Goal: Task Accomplishment & Management: Manage account settings

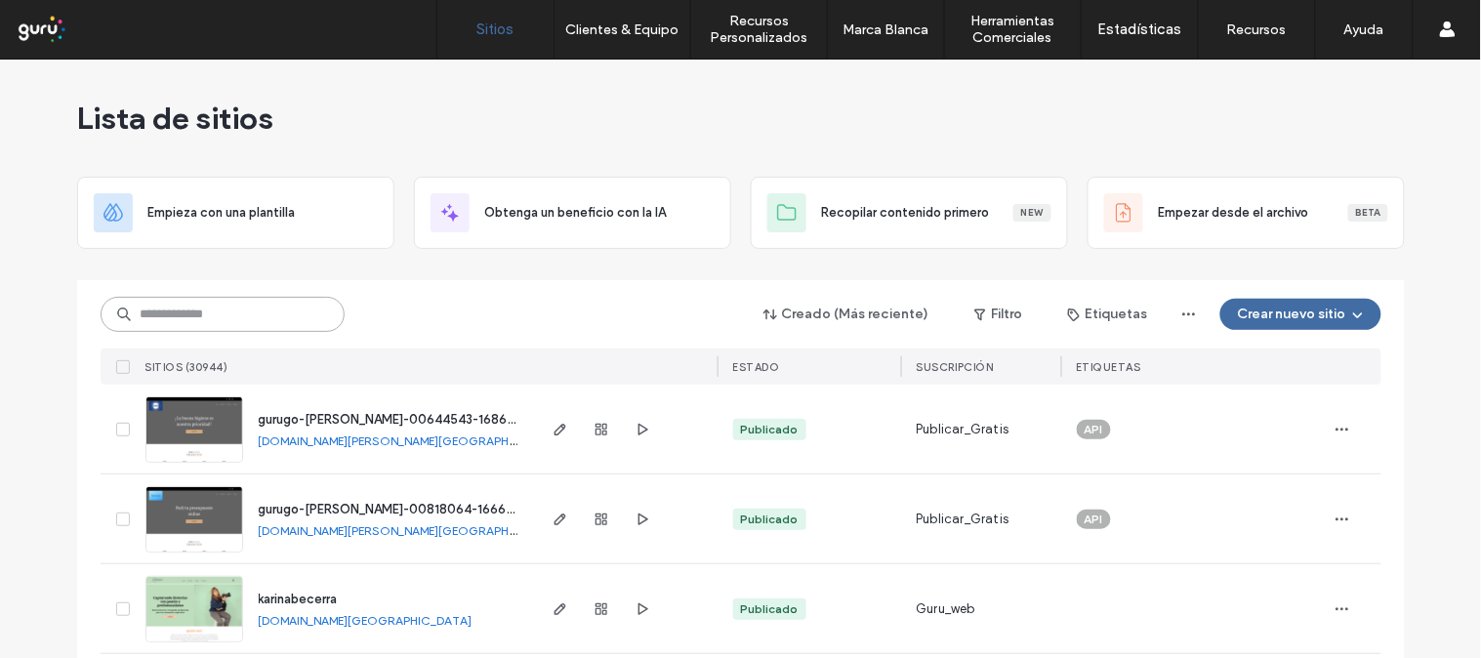
click at [241, 303] on input at bounding box center [223, 314] width 244 height 35
paste input "**********"
type input "**********"
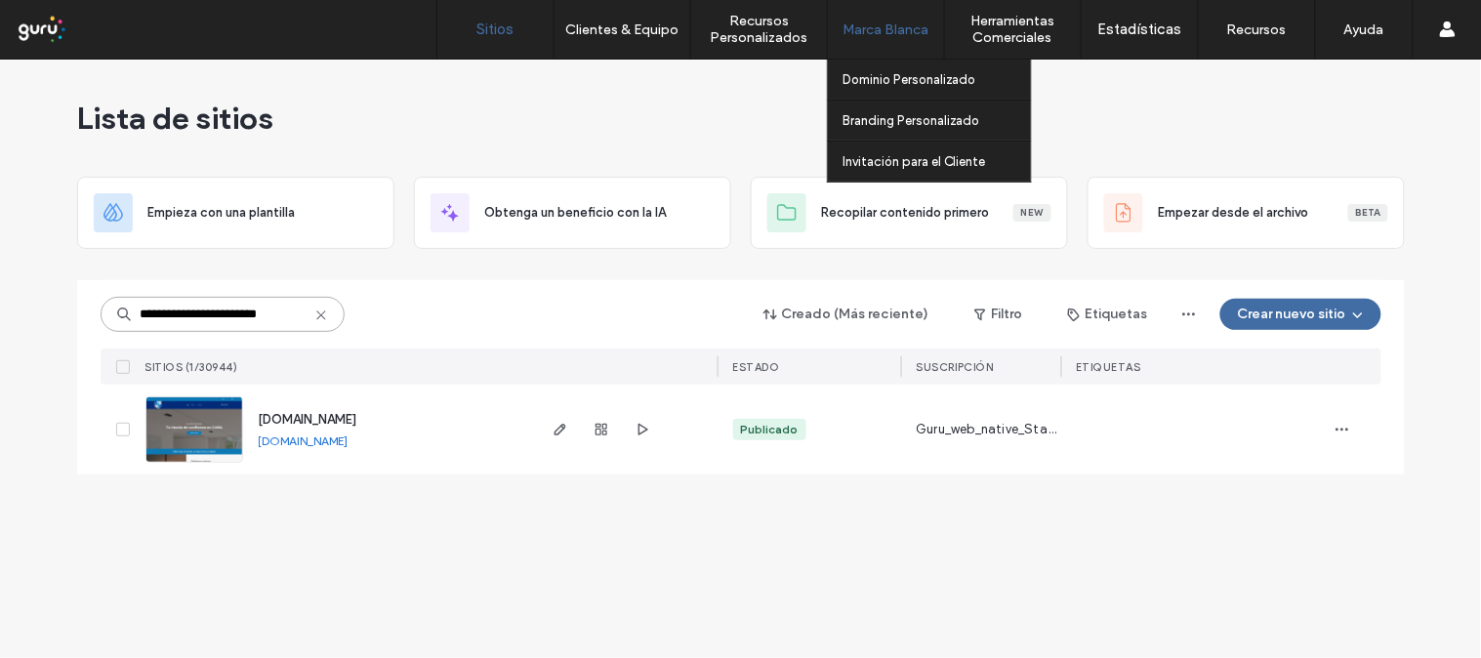
scroll to position [0, 0]
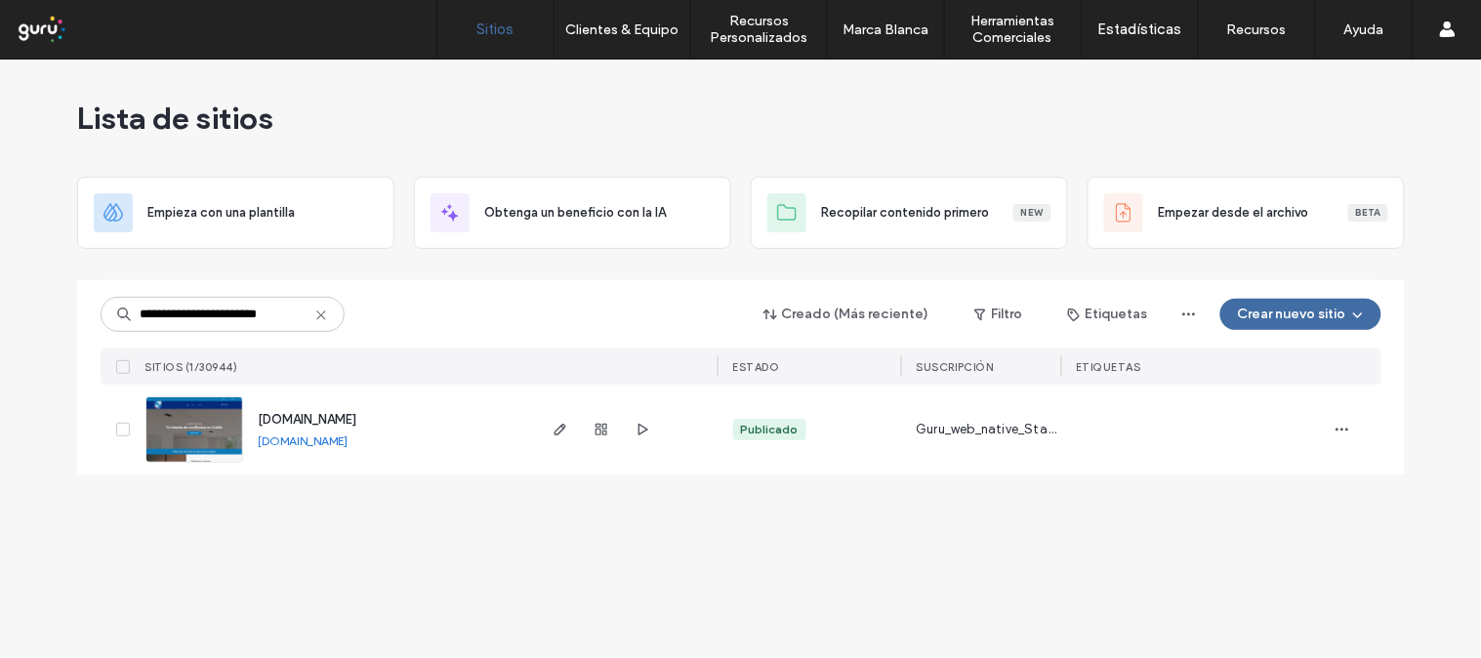
click at [323, 309] on icon at bounding box center [321, 315] width 16 height 16
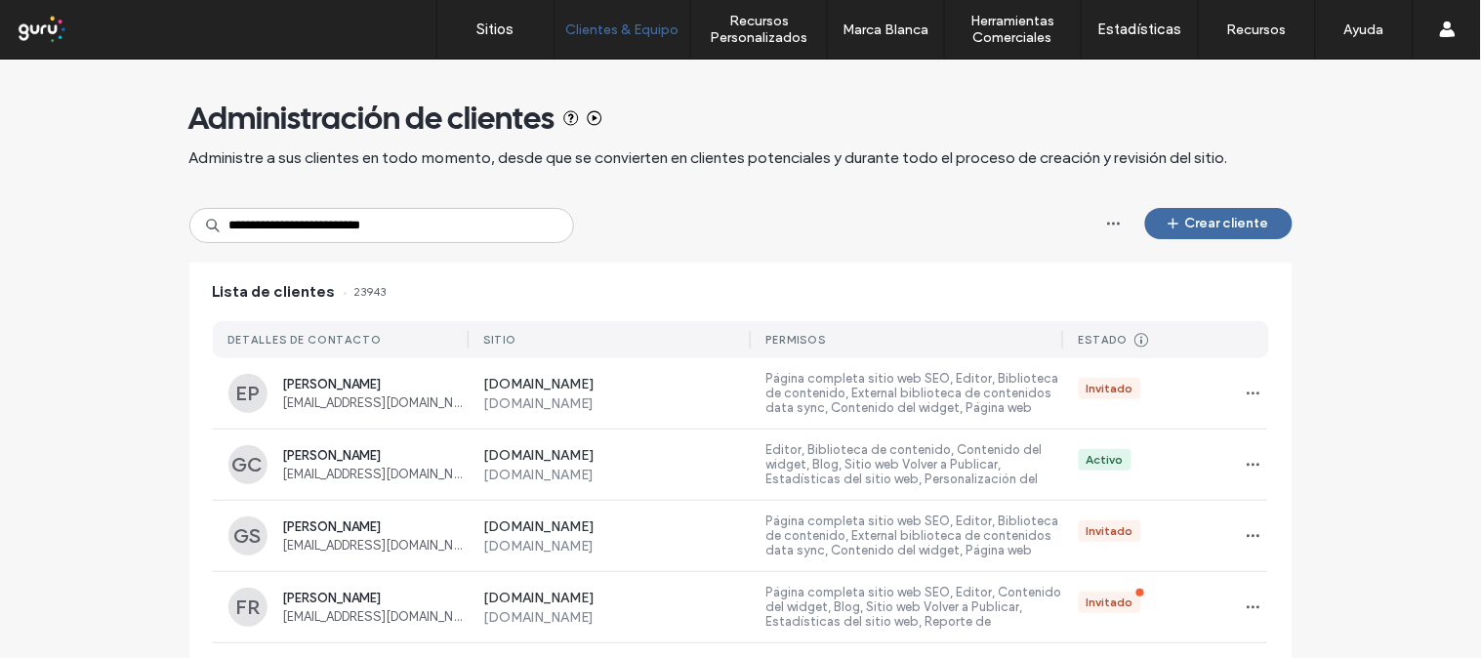
type input "**********"
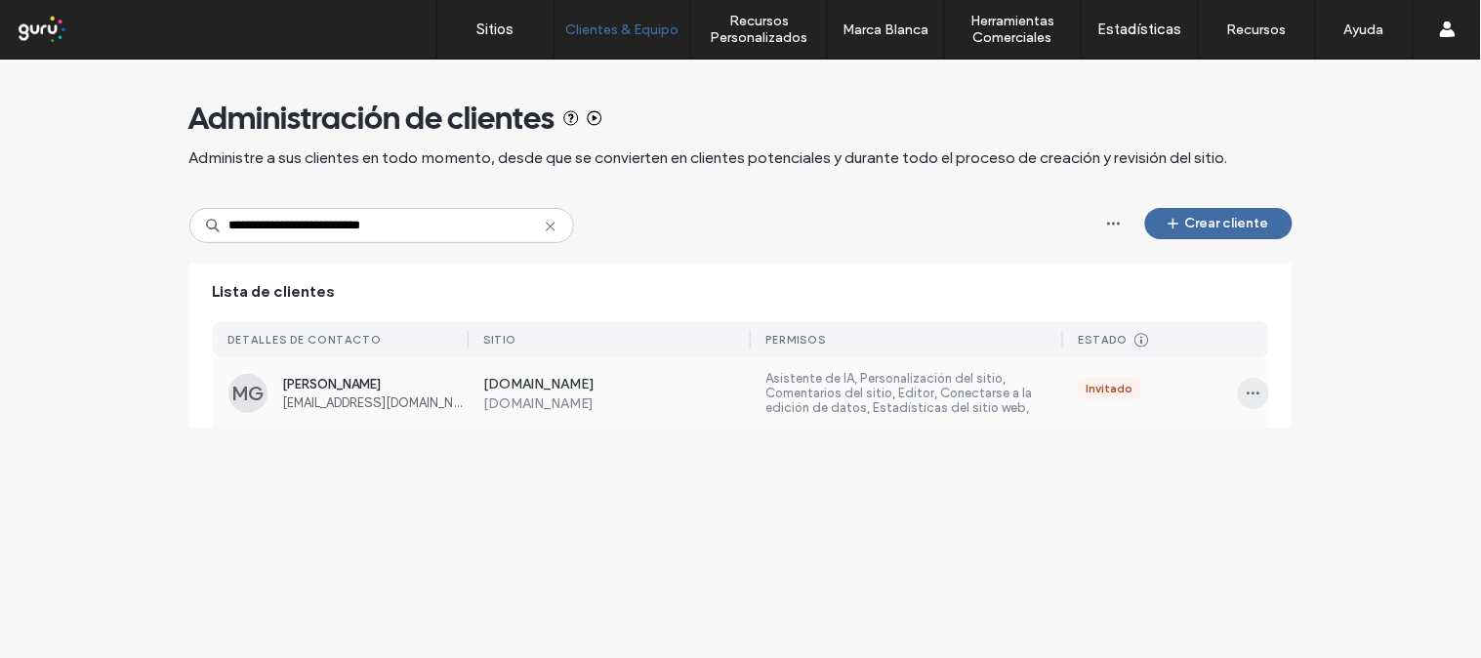
click at [1245, 390] on icon "button" at bounding box center [1253, 393] width 16 height 16
click at [1300, 484] on span "Administrar acceso" at bounding box center [1327, 481] width 113 height 20
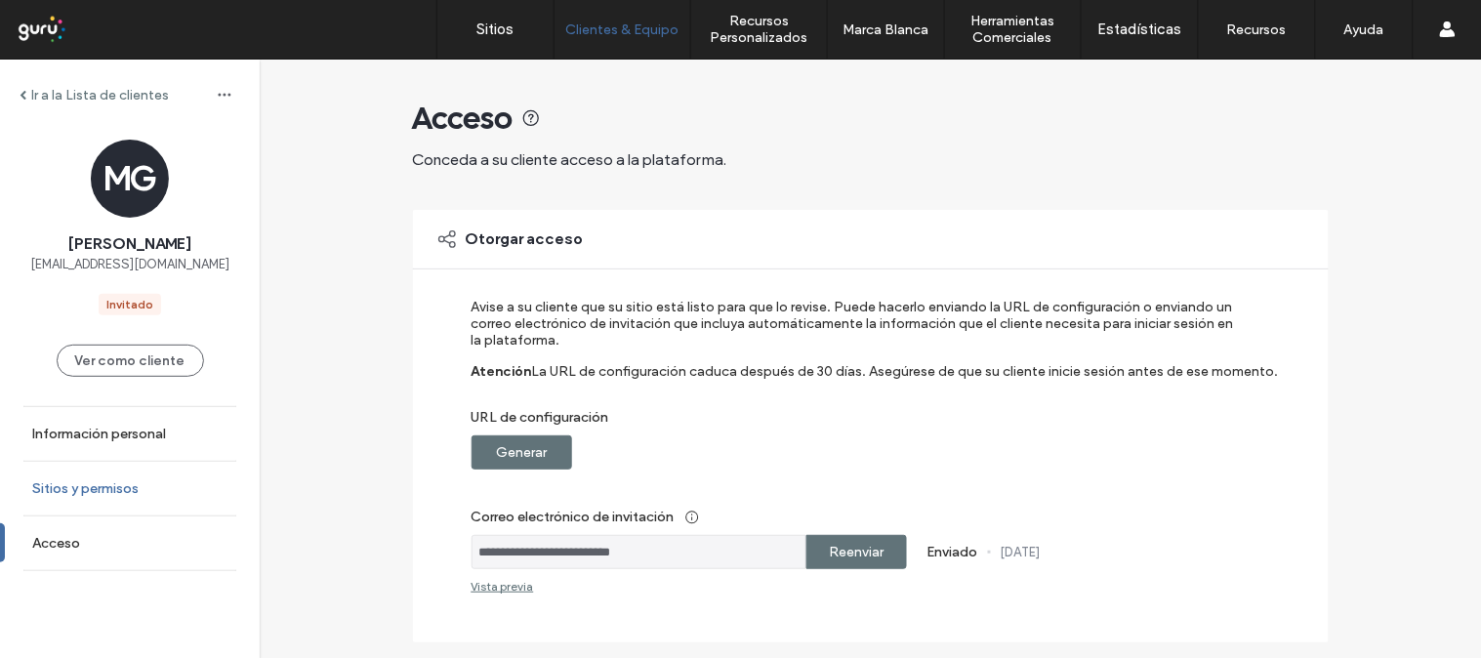
click at [203, 489] on link "Sitios y permisos" at bounding box center [130, 489] width 260 height 54
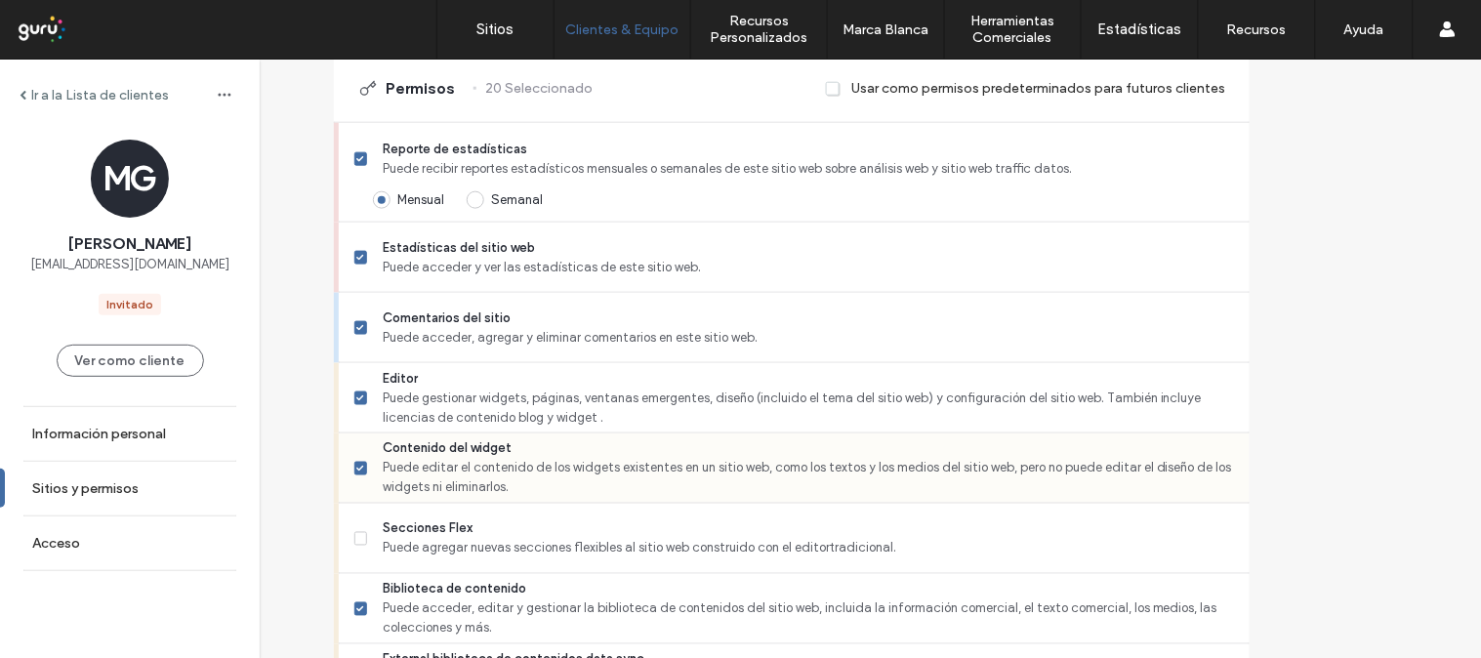
scroll to position [433, 0]
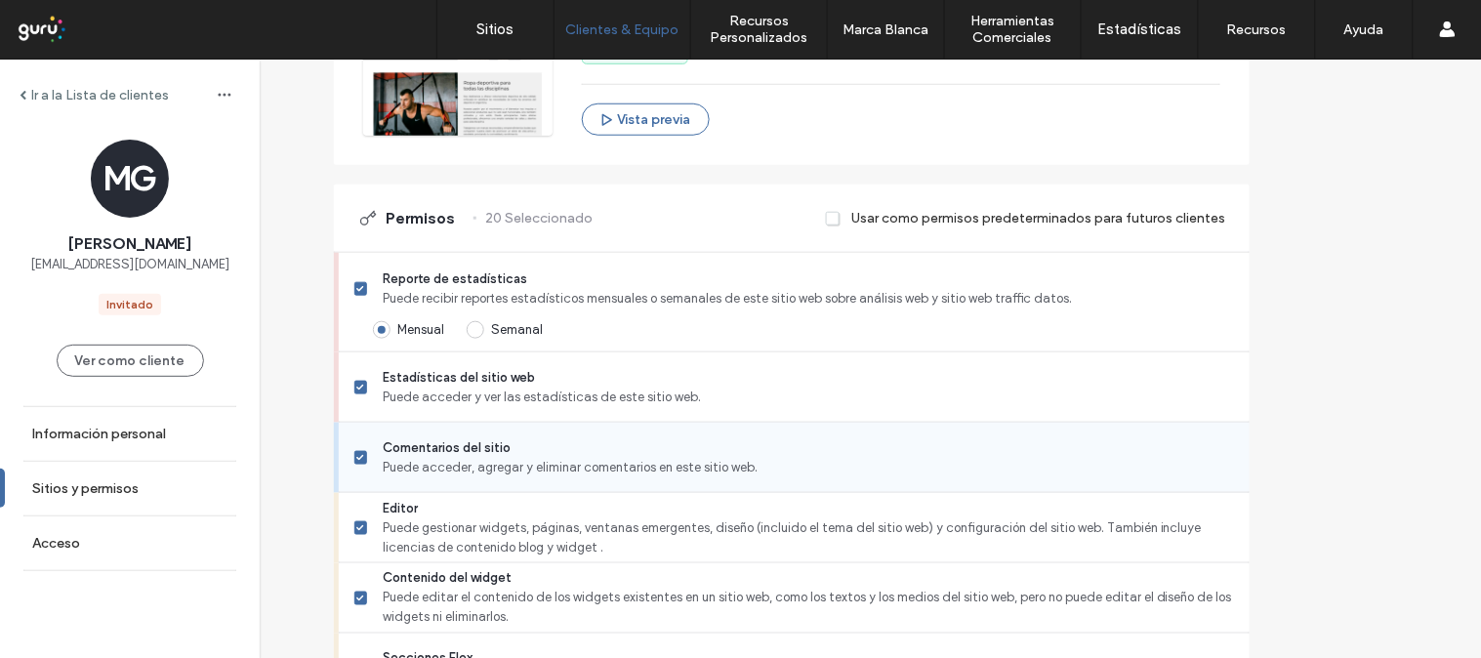
click at [485, 479] on div "Comentarios del sitio Puede acceder, agregar y eliminar comentarios en este sit…" at bounding box center [801, 457] width 895 height 69
click at [417, 459] on label "Comentarios del sitio Puede acceder, agregar y eliminar comentarios en este sit…" at bounding box center [793, 457] width 879 height 39
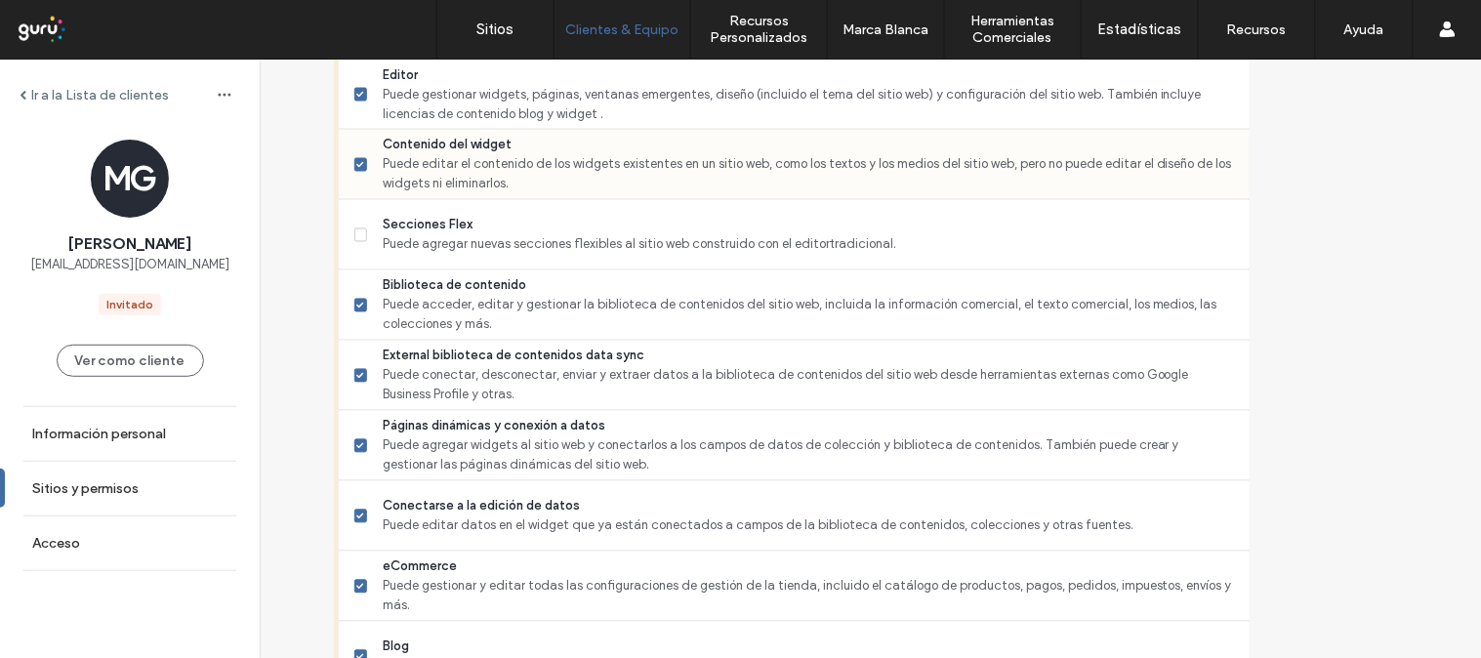
scroll to position [976, 0]
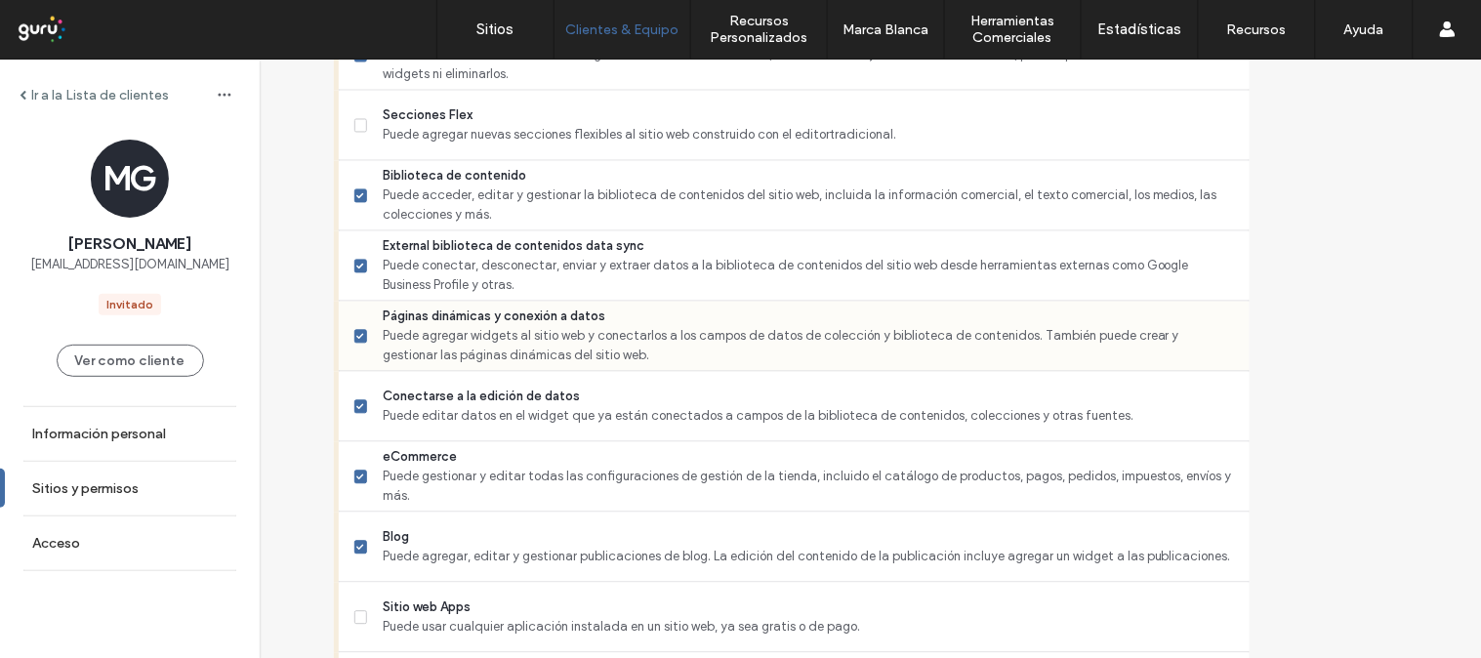
click at [364, 335] on icon at bounding box center [360, 337] width 8 height 6
click at [406, 423] on label "Conectarse a la edición de datos Puede editar datos en el widget que ya están c…" at bounding box center [793, 406] width 879 height 39
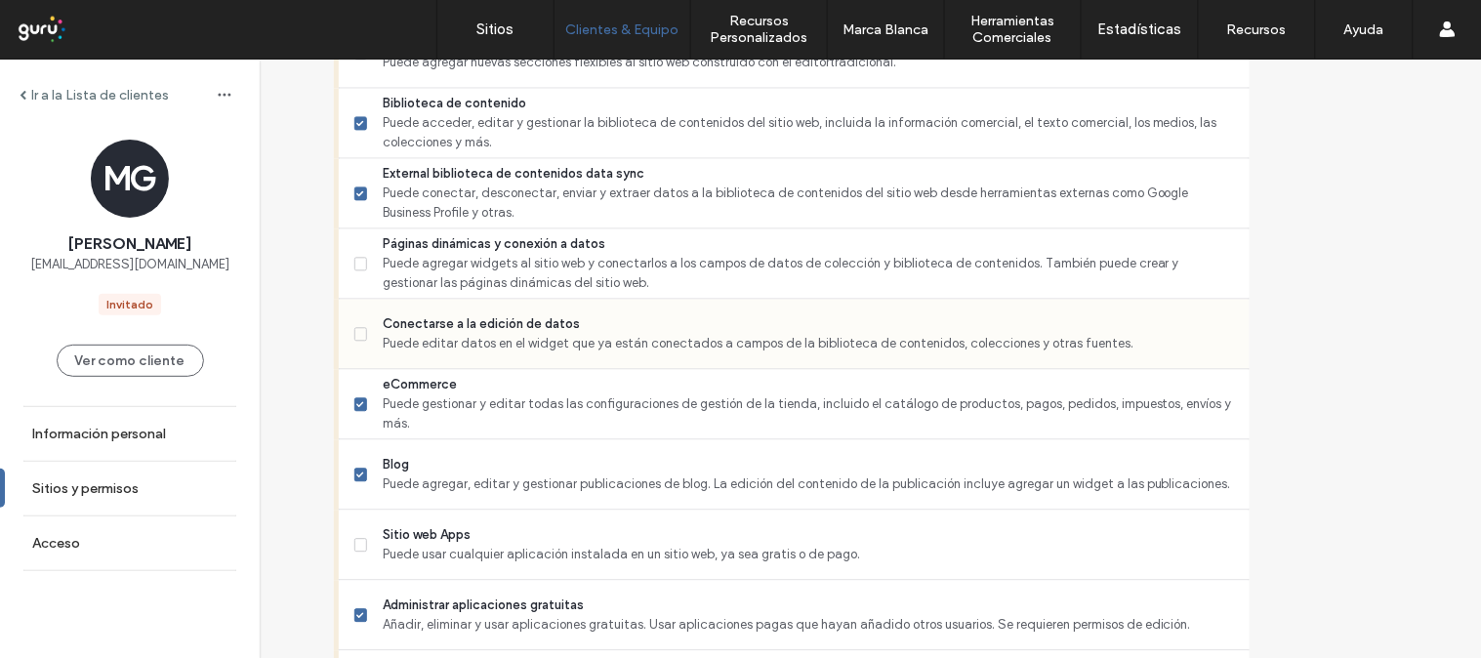
scroll to position [1084, 0]
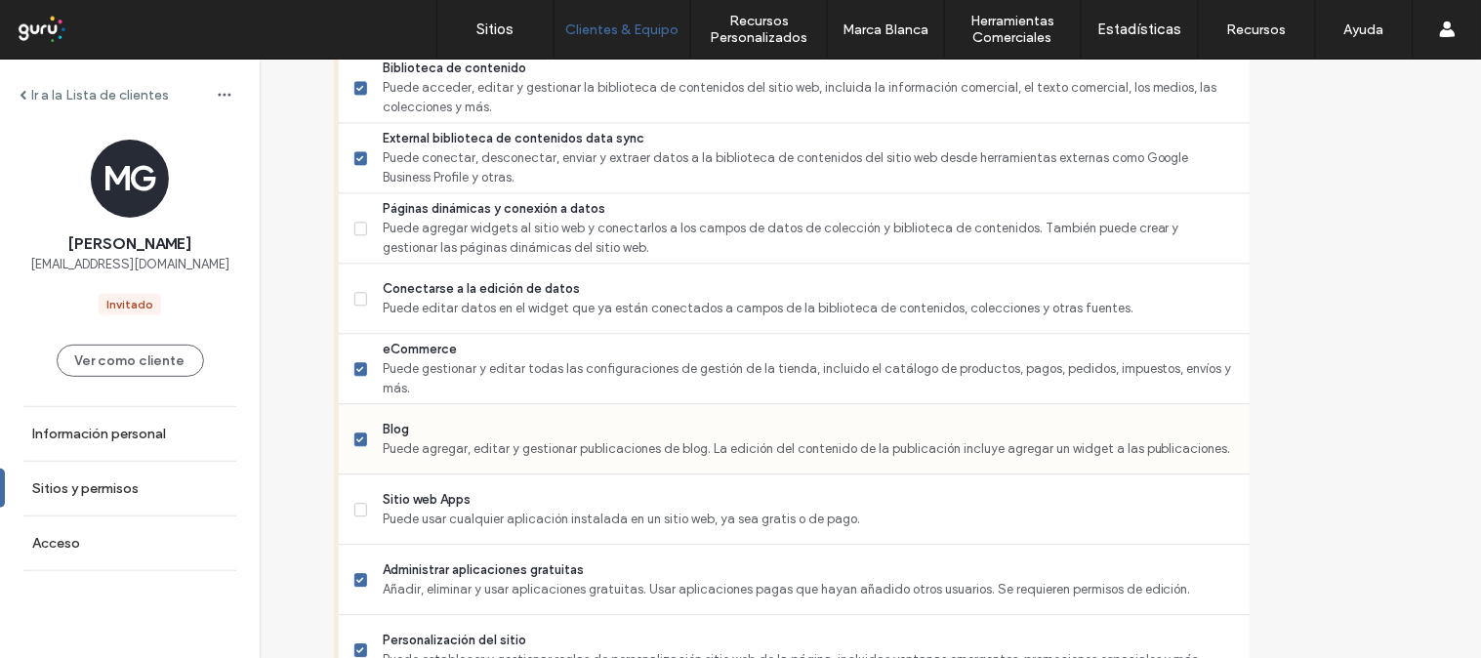
click at [368, 441] on span at bounding box center [361, 439] width 14 height 14
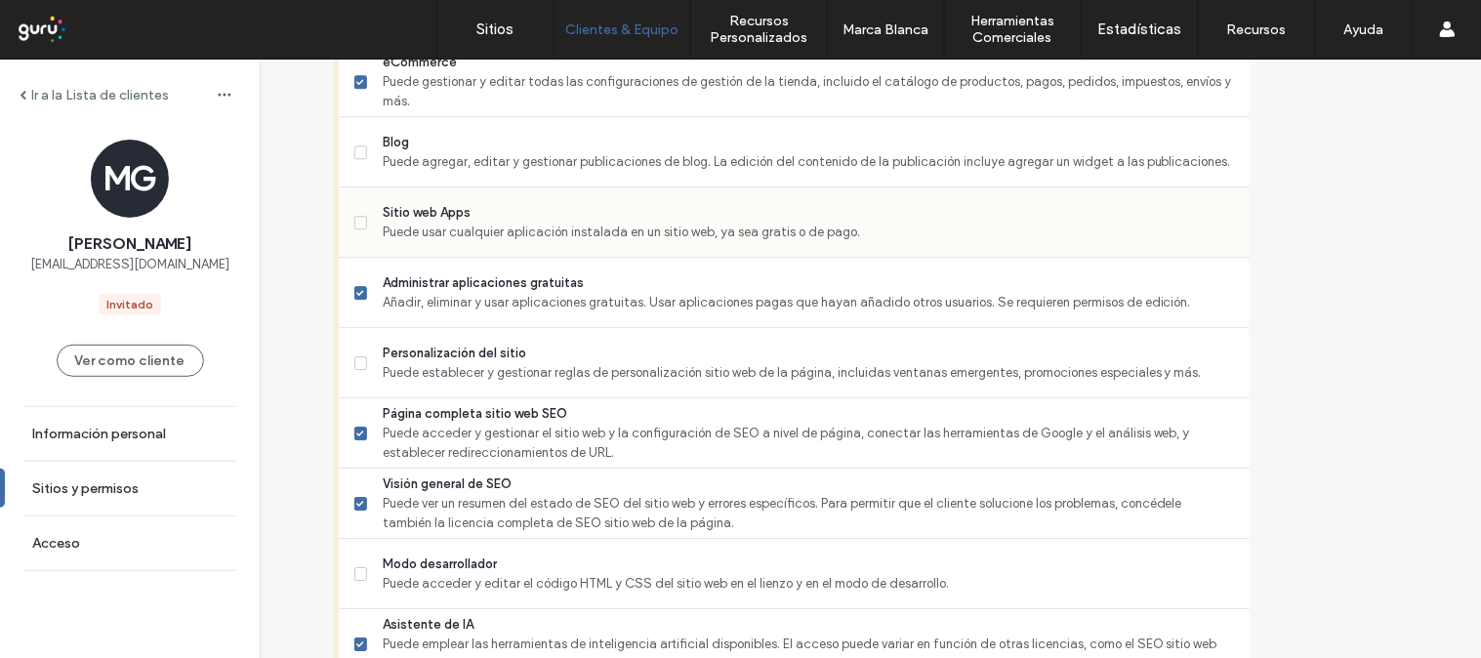
scroll to position [1409, 0]
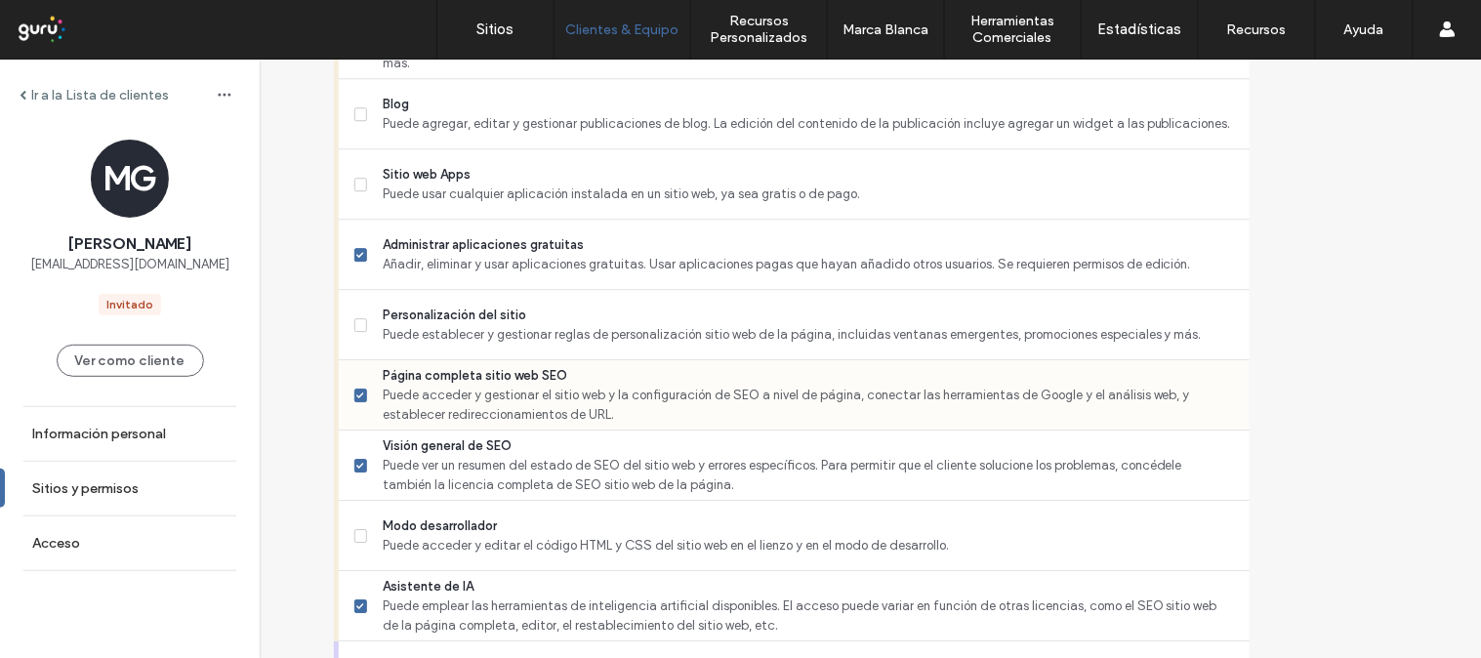
click at [695, 376] on span "Página completa sitio web SEO" at bounding box center [808, 376] width 850 height 20
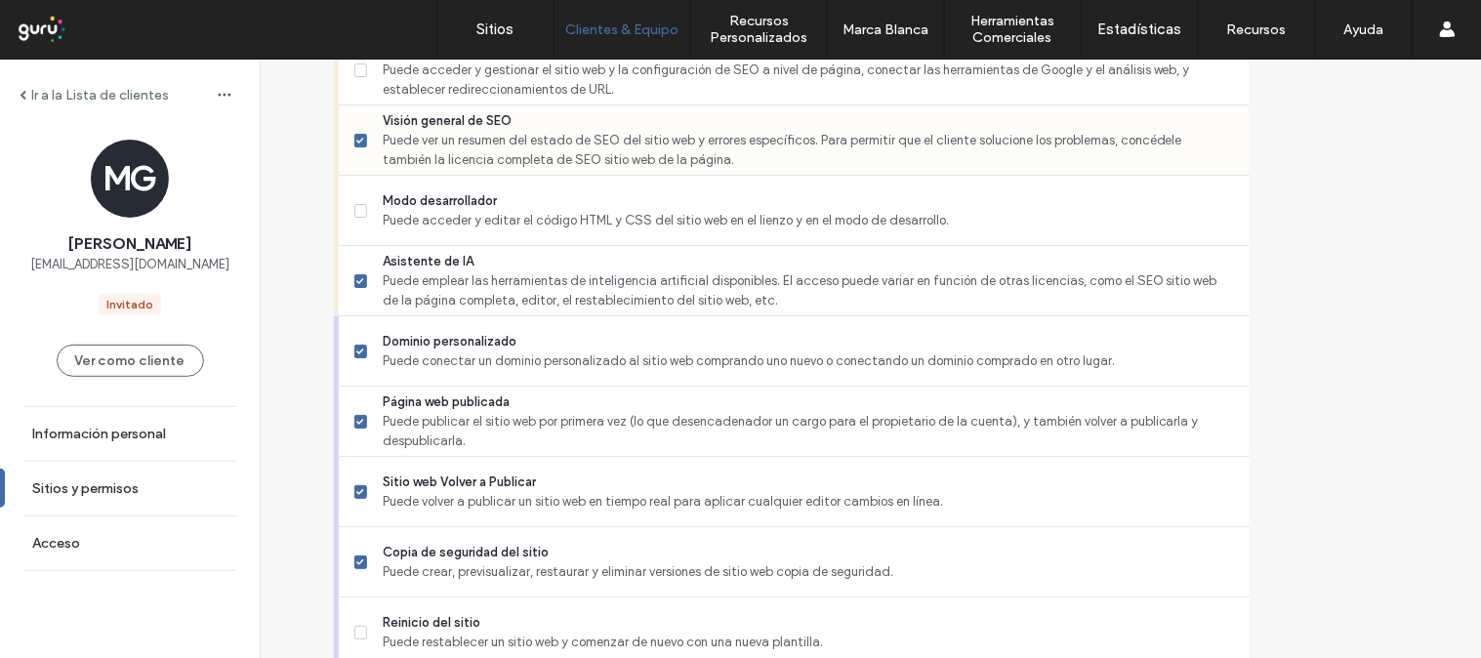
scroll to position [1813, 0]
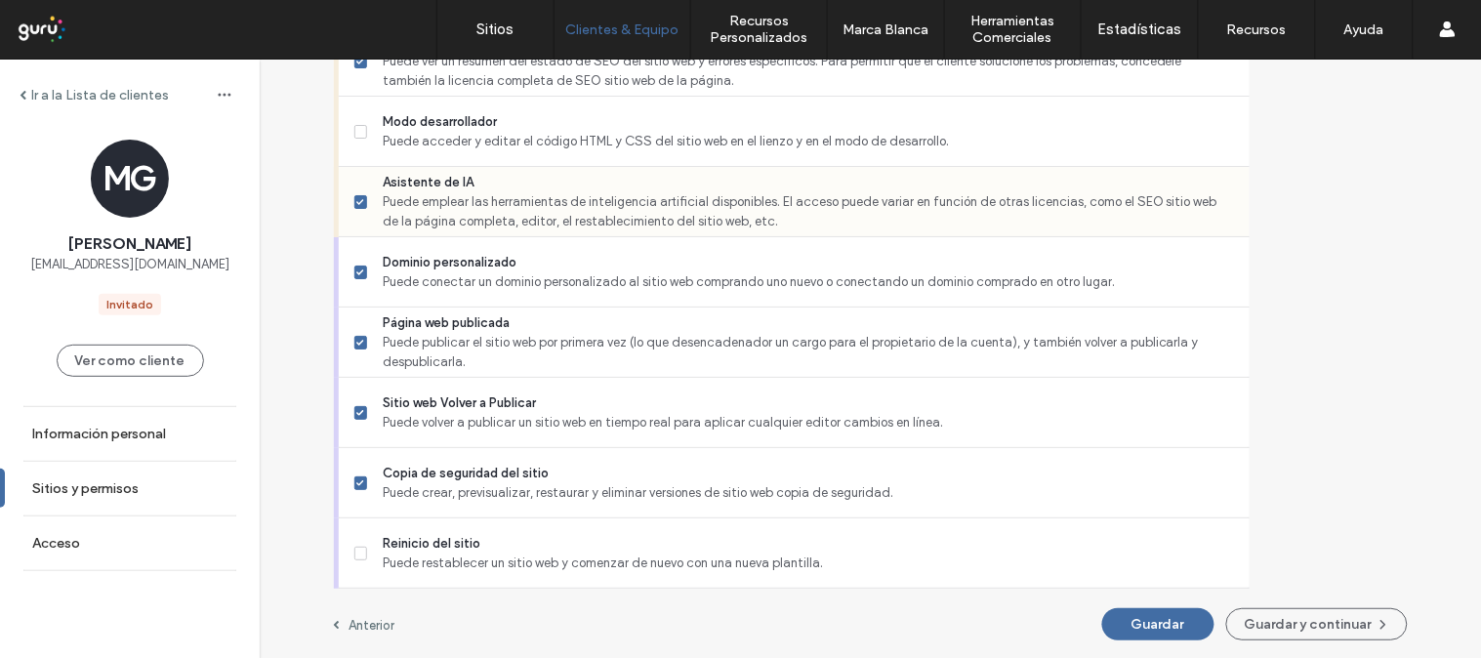
click at [648, 209] on span "Puede emplear las herramientas de inteligencia artificial disponibles. El acces…" at bounding box center [808, 211] width 850 height 39
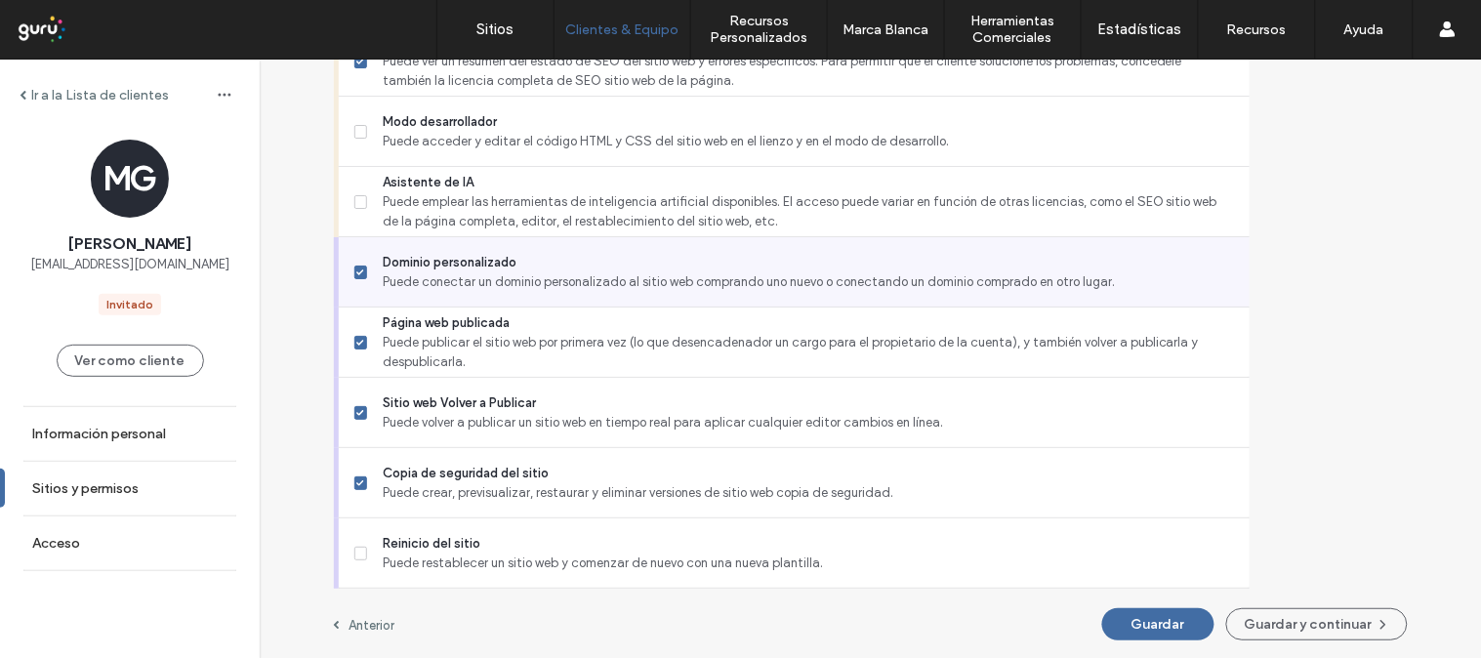
click at [615, 264] on span "Dominio personalizado" at bounding box center [808, 263] width 850 height 20
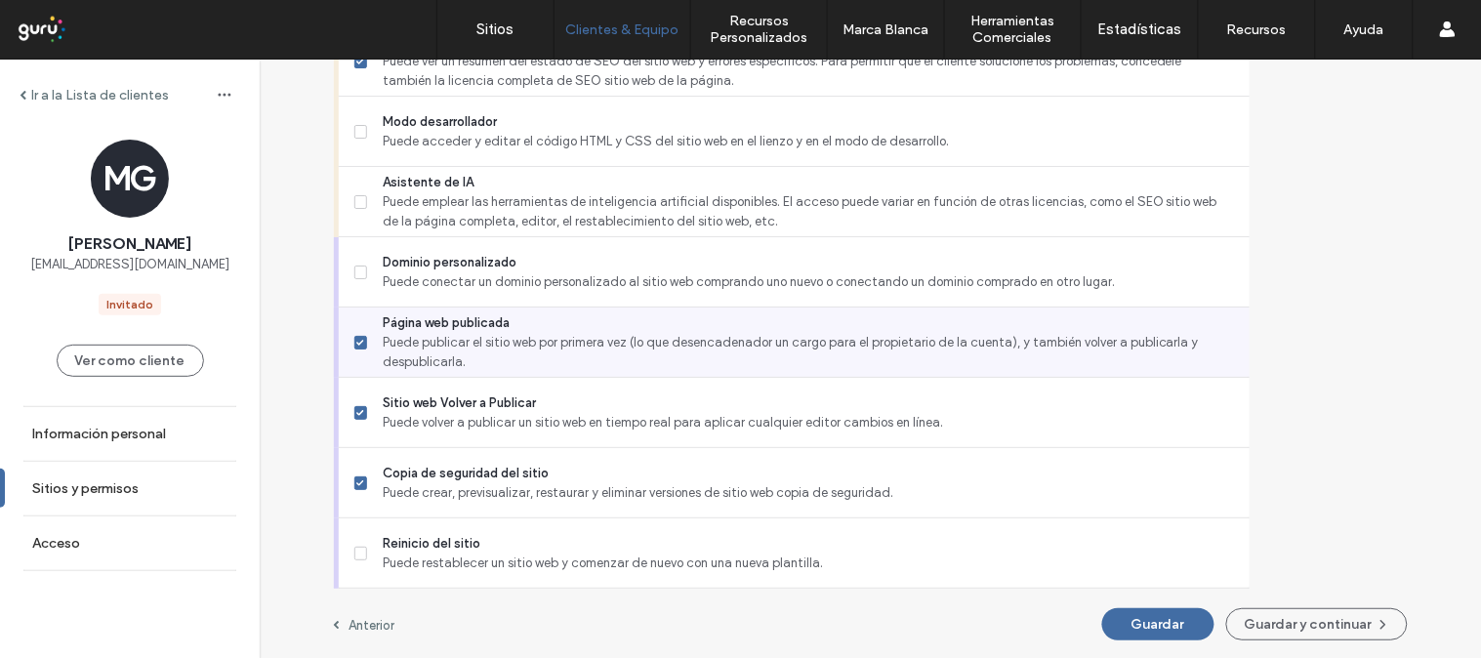
click at [616, 324] on span "Página web publicada" at bounding box center [808, 323] width 850 height 20
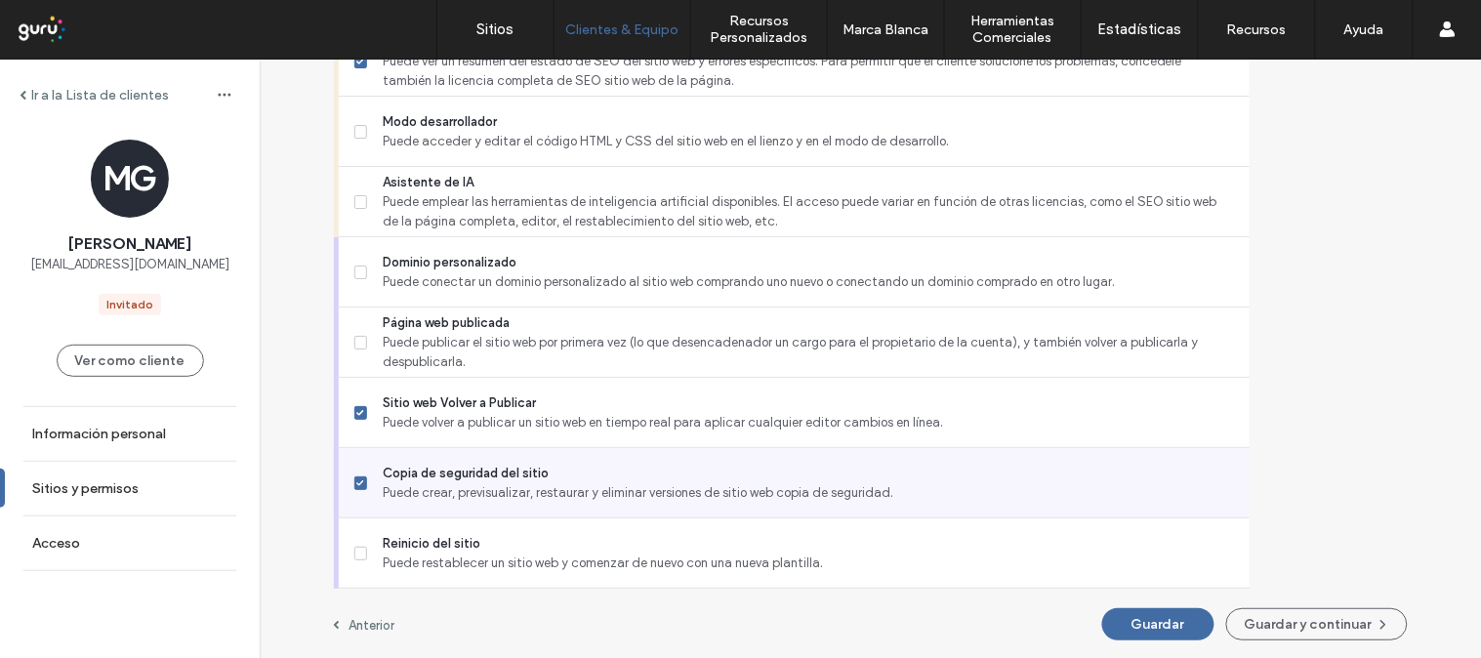
click at [593, 483] on span "Puede crear, previsualizar, restaurar y eliminar versiones de sitio web copia d…" at bounding box center [808, 493] width 850 height 20
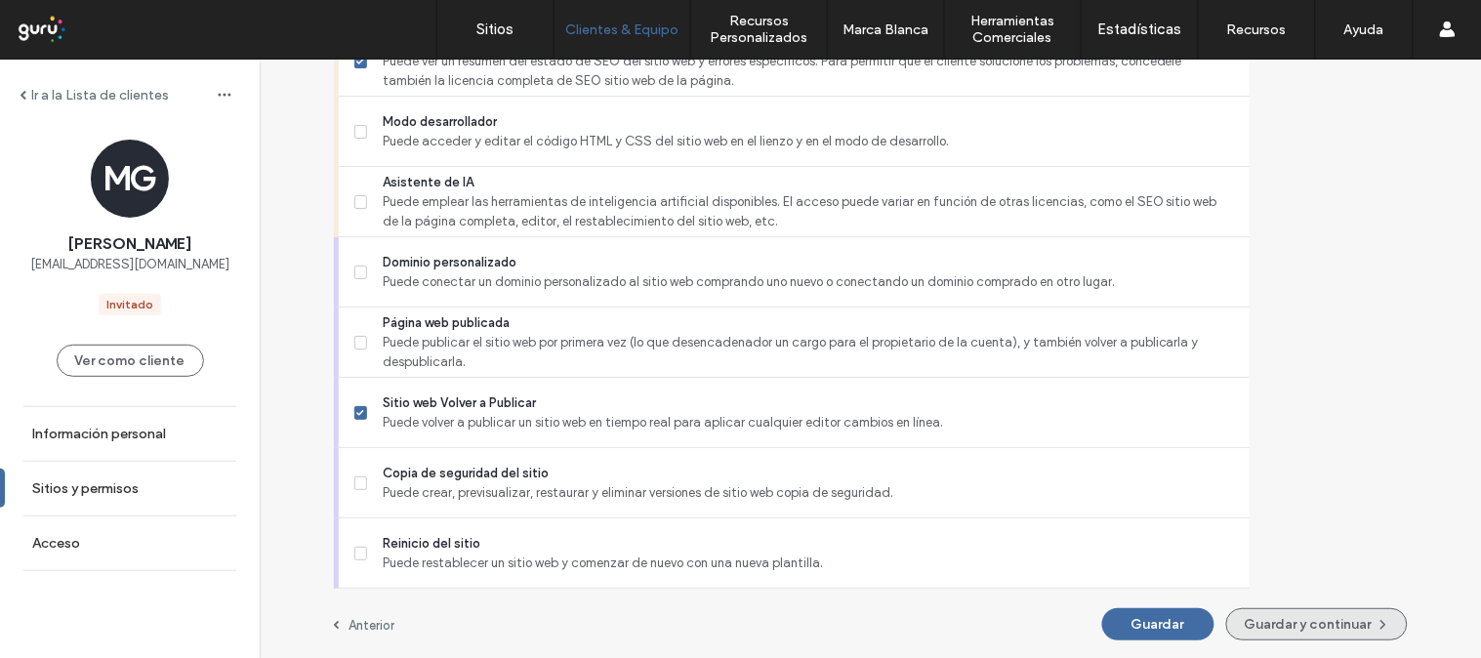
click at [1226, 618] on button "Guardar y continuar" at bounding box center [1317, 624] width 182 height 32
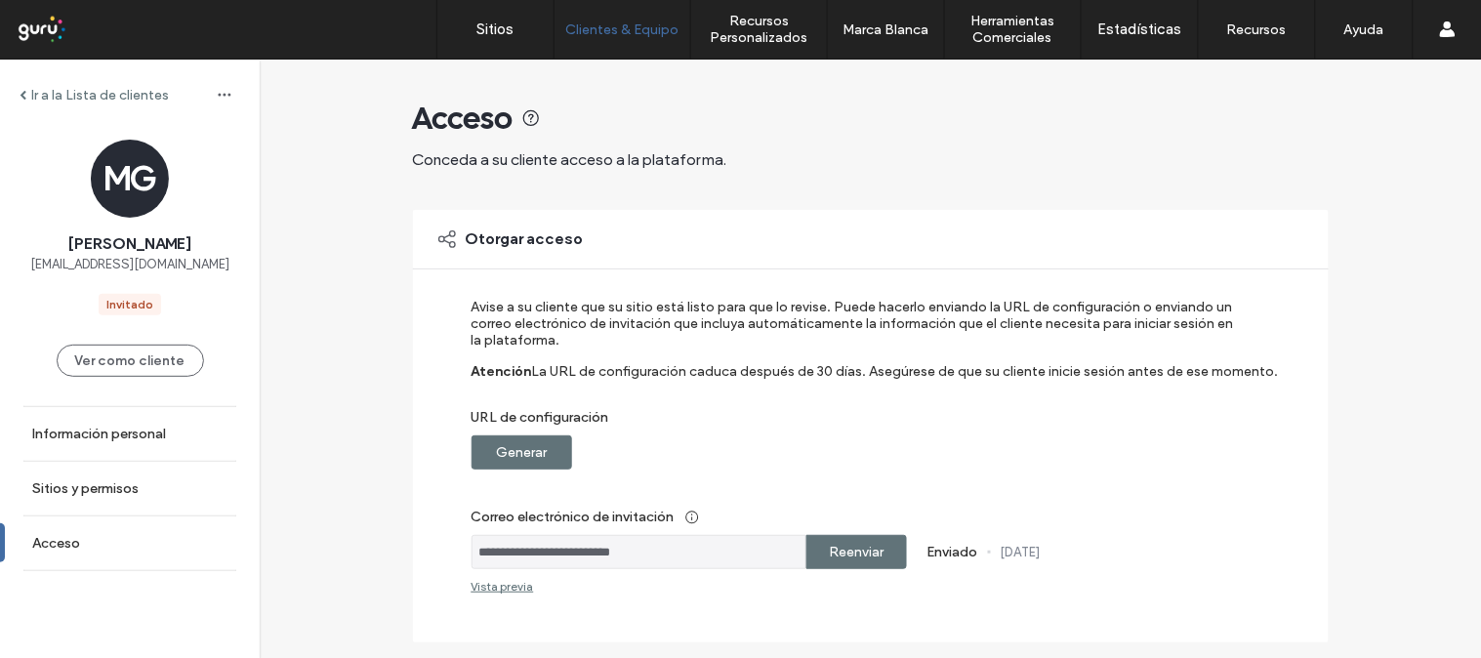
click at [496, 445] on label "Generar" at bounding box center [521, 452] width 51 height 36
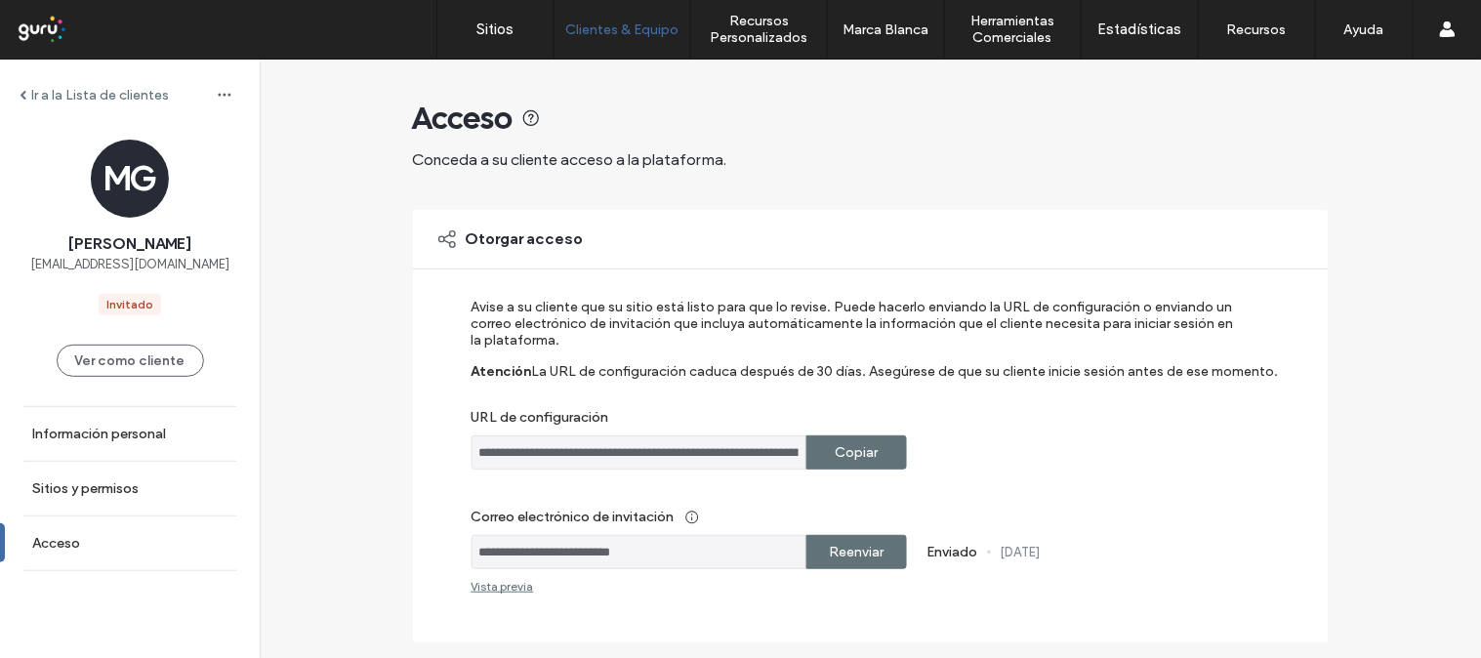
click at [878, 449] on div "Copiar" at bounding box center [856, 452] width 101 height 34
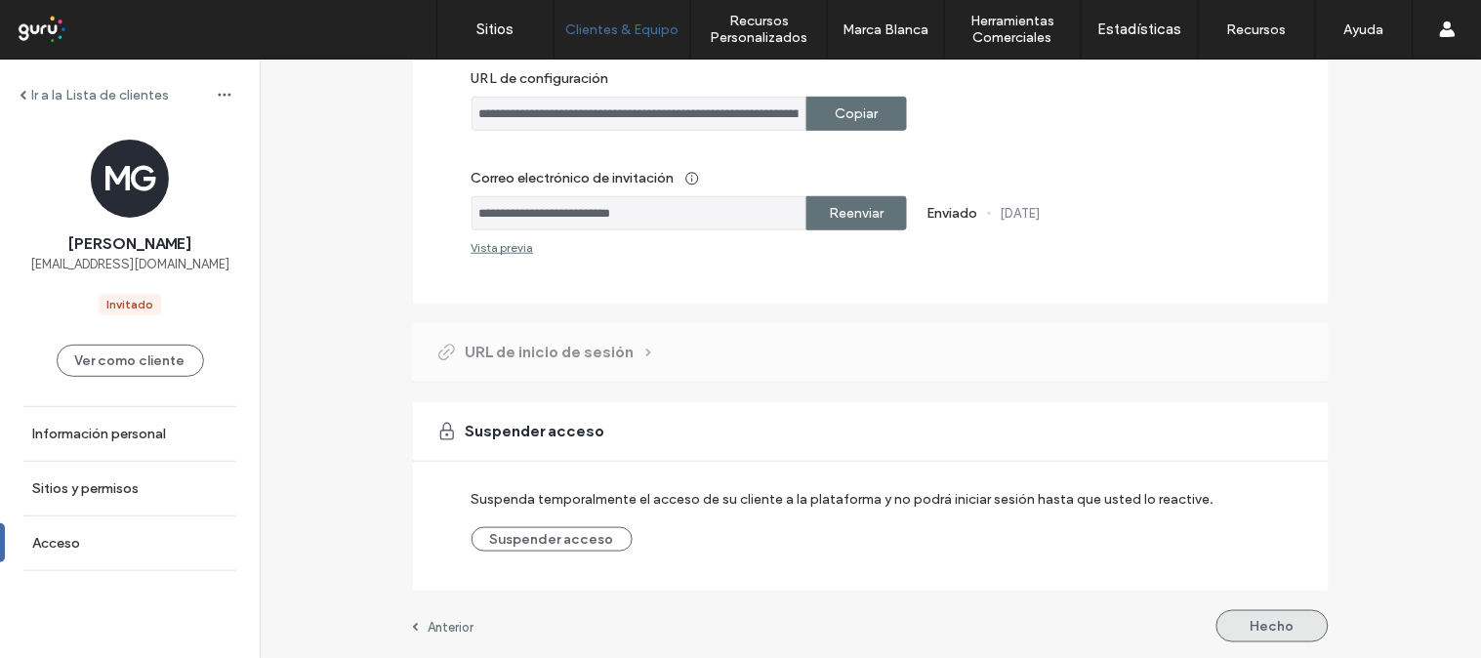
click at [1246, 625] on button "Hecho" at bounding box center [1272, 626] width 112 height 32
